Goal: Information Seeking & Learning: Learn about a topic

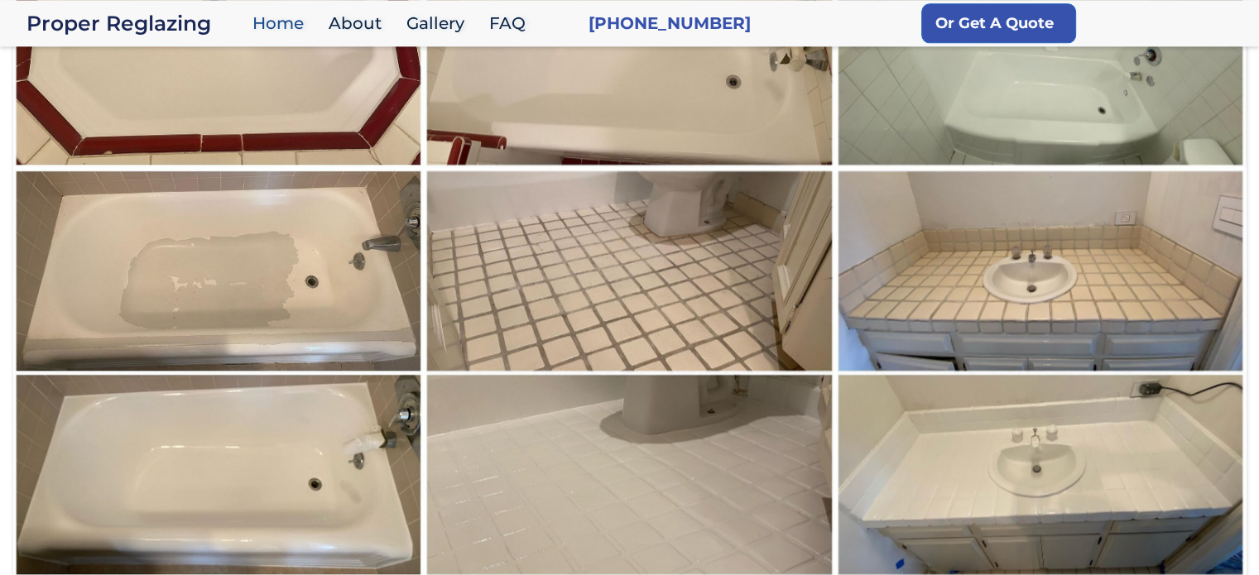
scroll to position [2174, 0]
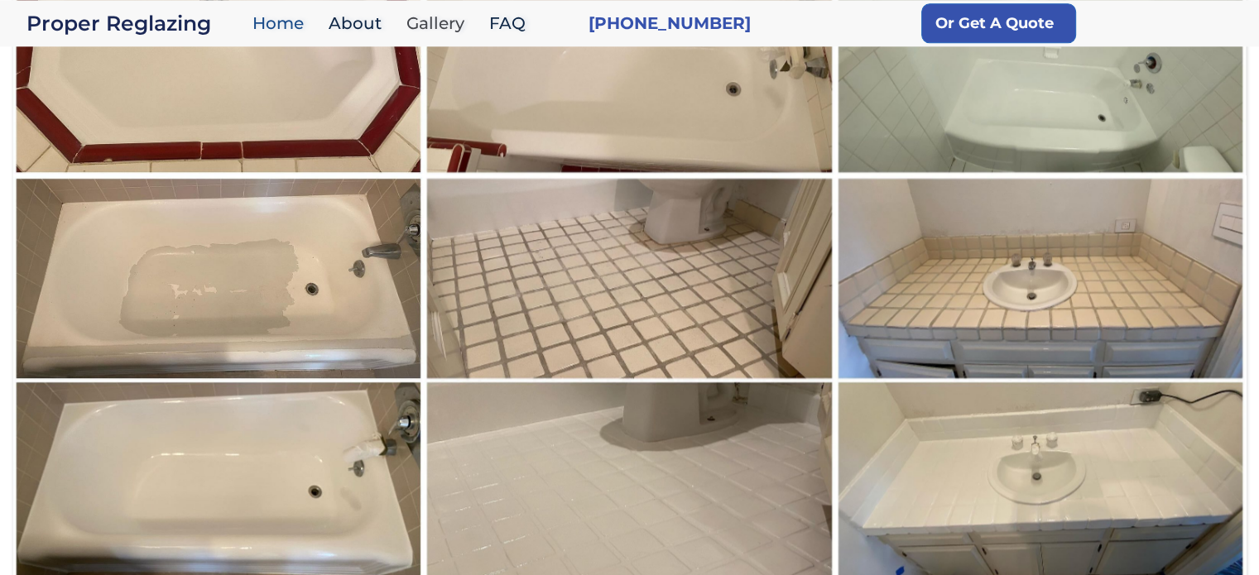
click at [426, 22] on link "Gallery" at bounding box center [439, 24] width 83 height 36
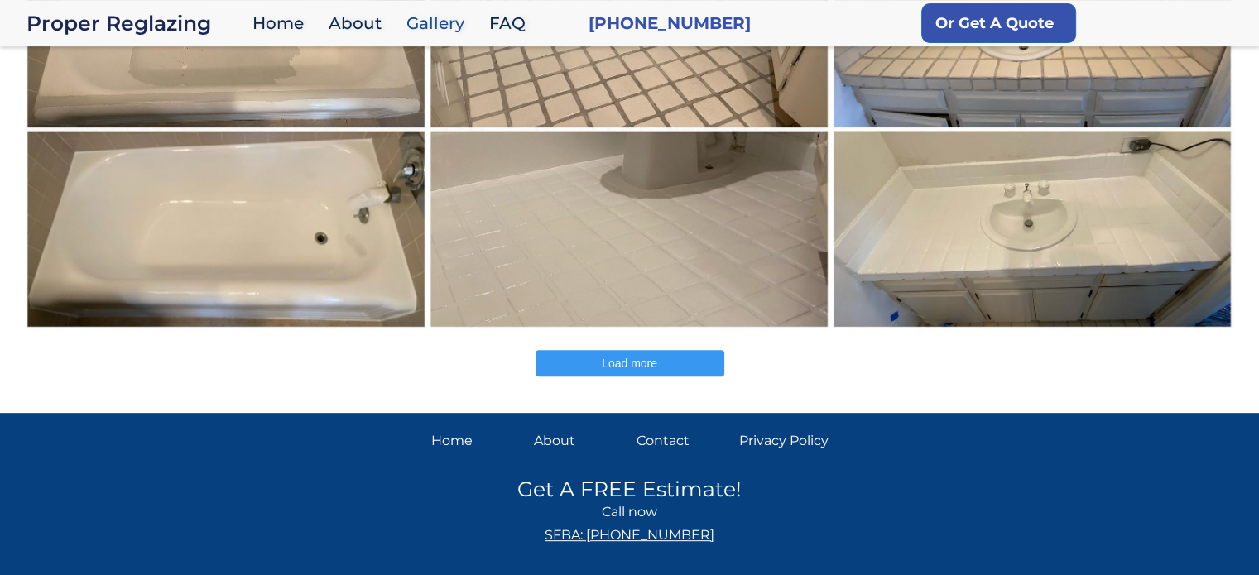
scroll to position [666, 0]
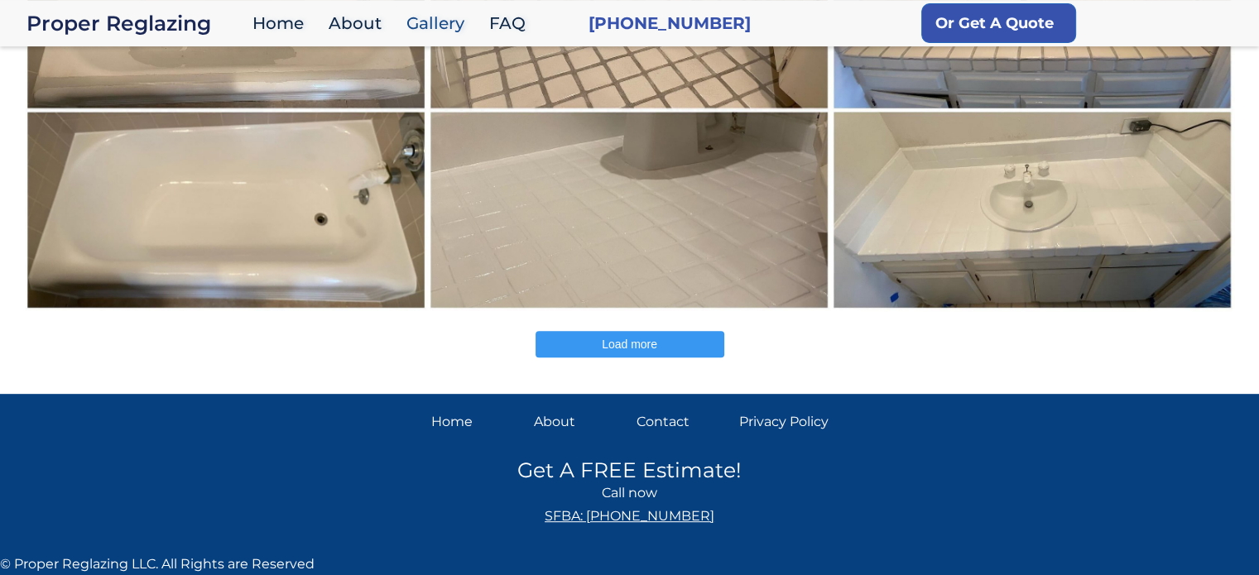
click at [638, 347] on span "Load more" at bounding box center [629, 344] width 55 height 13
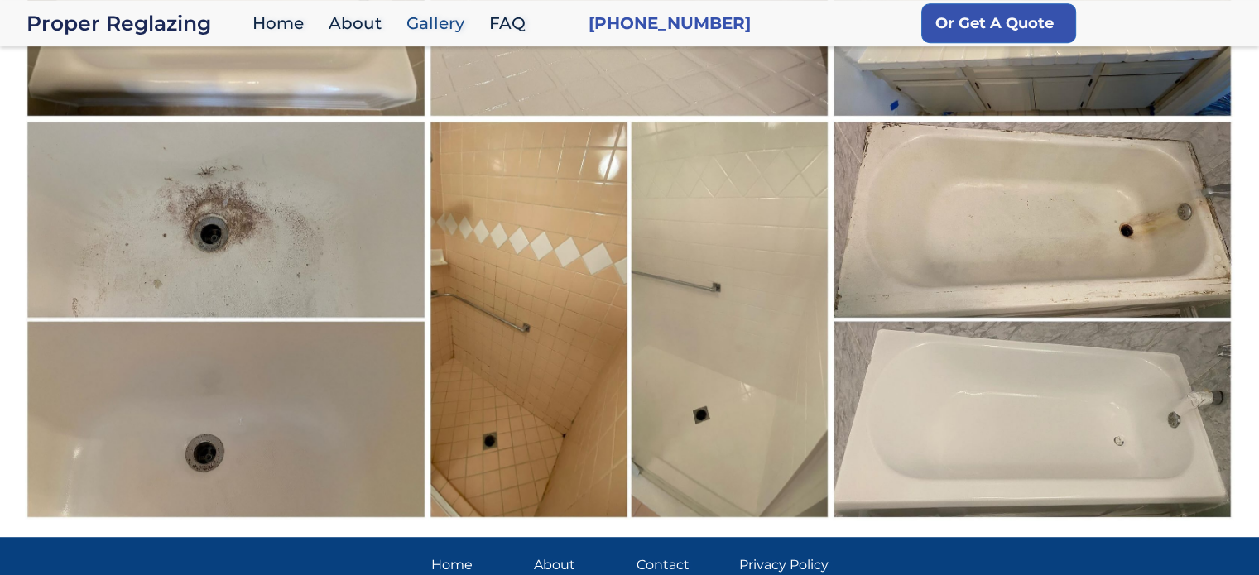
scroll to position [1001, 0]
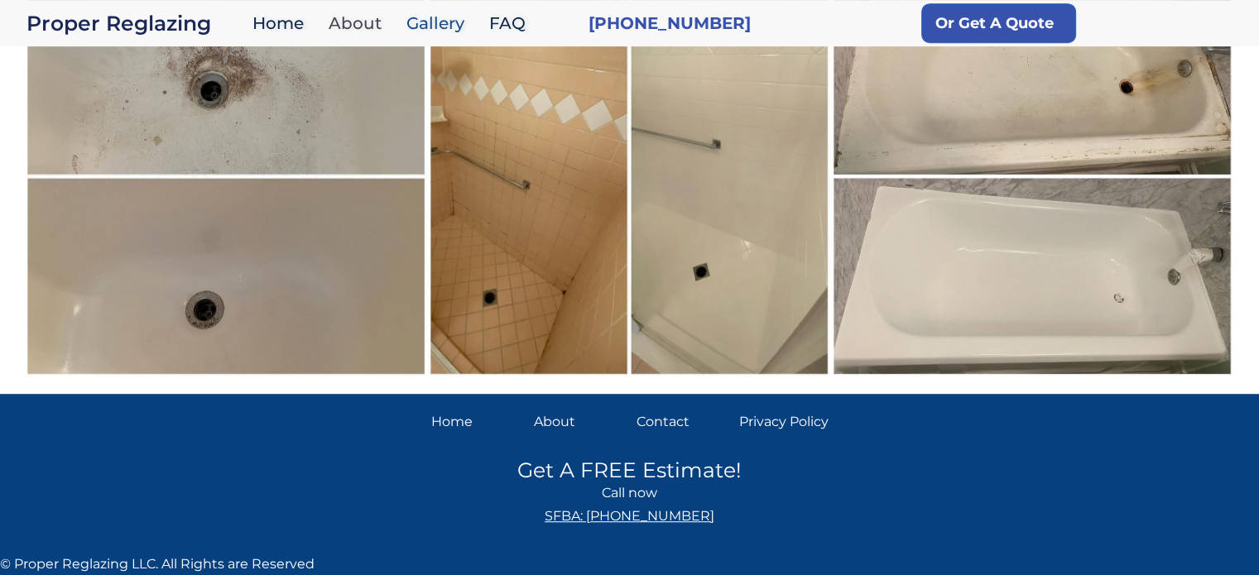
click at [356, 19] on link "About" at bounding box center [359, 24] width 78 height 36
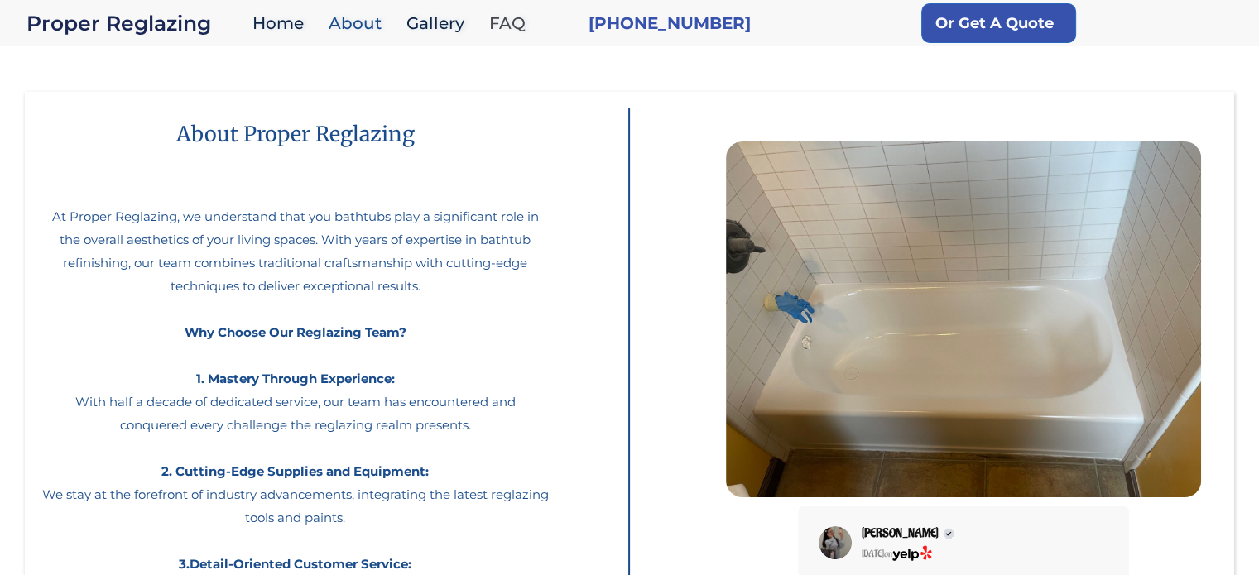
click at [512, 22] on link "FAQ" at bounding box center [511, 24] width 61 height 36
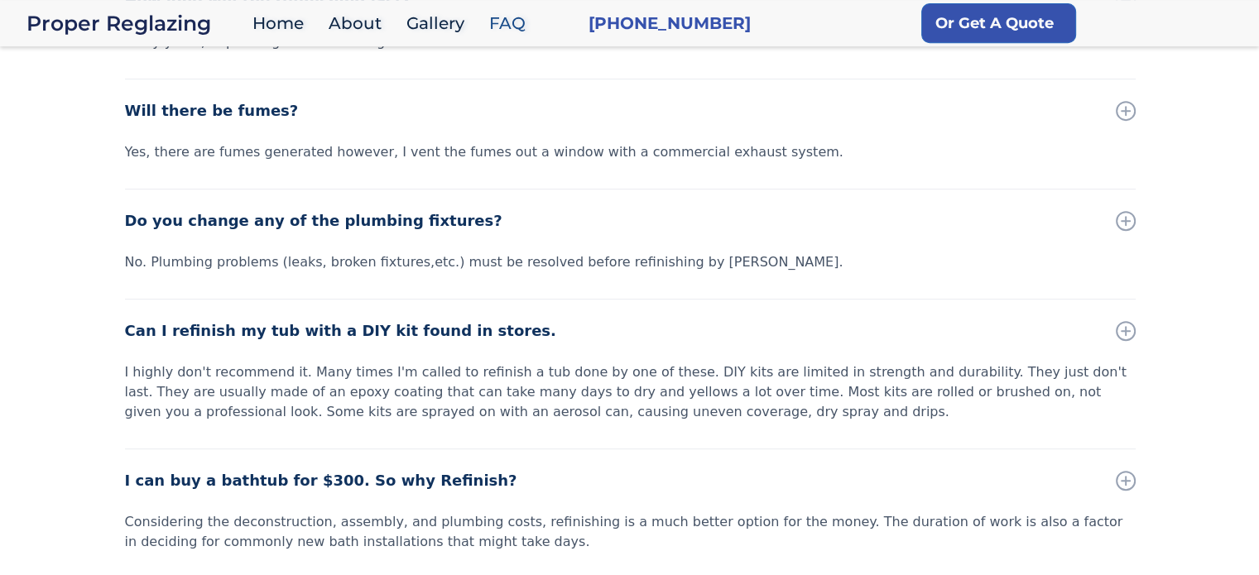
scroll to position [828, 0]
